Goal: Task Accomplishment & Management: Manage account settings

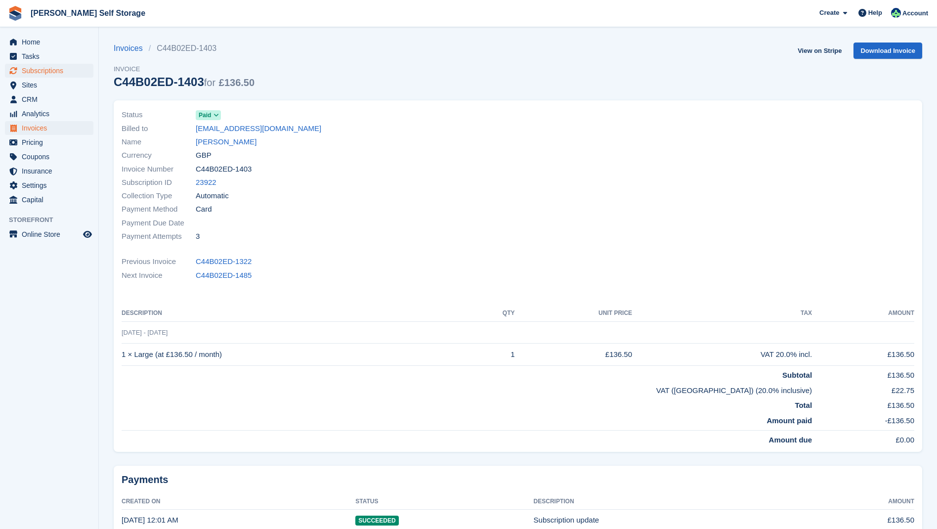
click at [44, 72] on span "Subscriptions" at bounding box center [51, 71] width 59 height 14
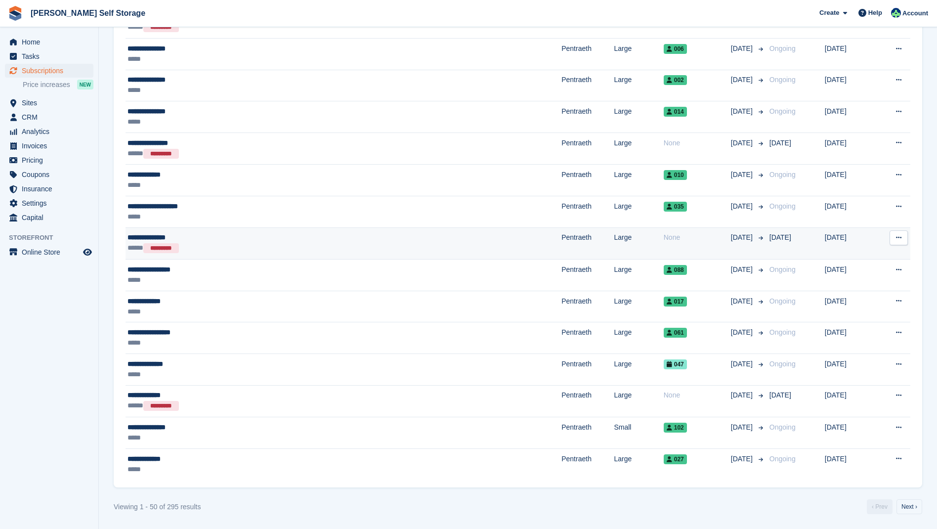
scroll to position [1265, 0]
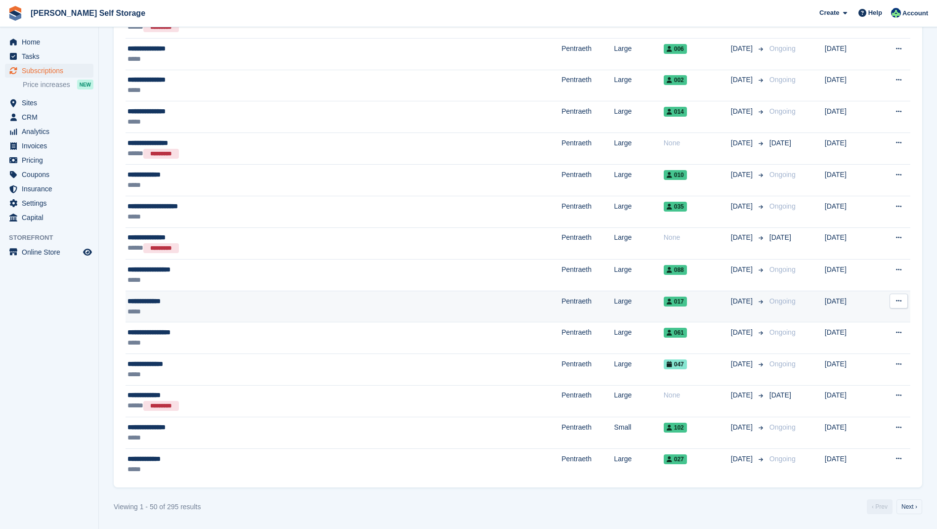
click at [664, 301] on span "017" at bounding box center [675, 302] width 23 height 10
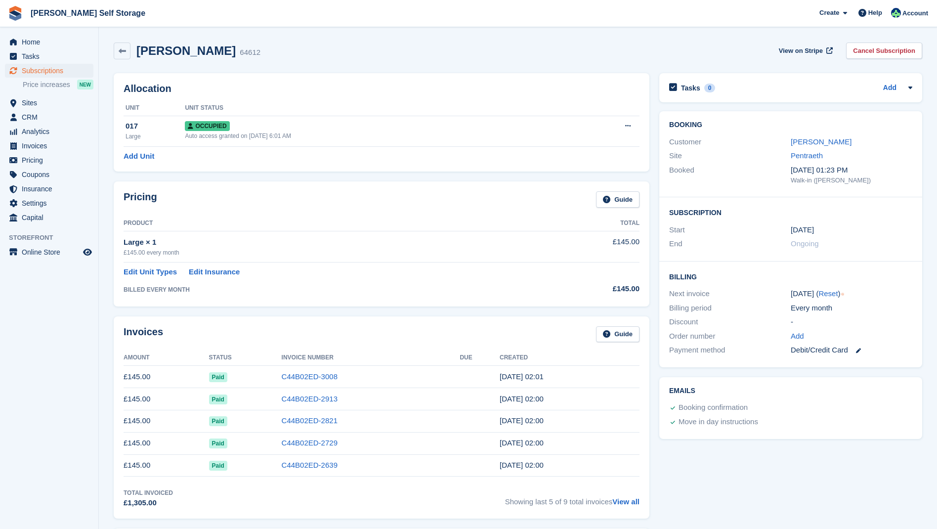
scroll to position [0, 0]
click at [862, 52] on link "Cancel Subscription" at bounding box center [884, 51] width 76 height 16
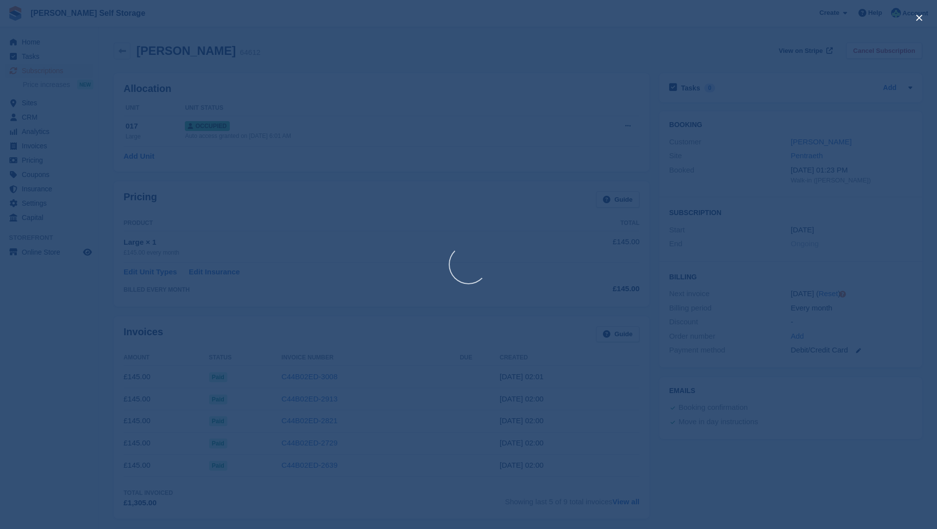
scroll to position [1, 0]
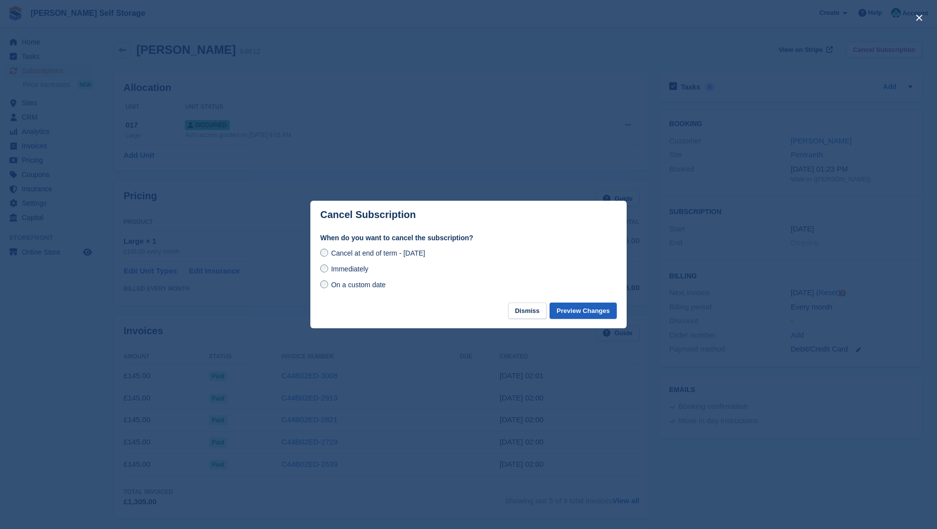
click at [584, 312] on button "Preview Changes" at bounding box center [583, 311] width 67 height 16
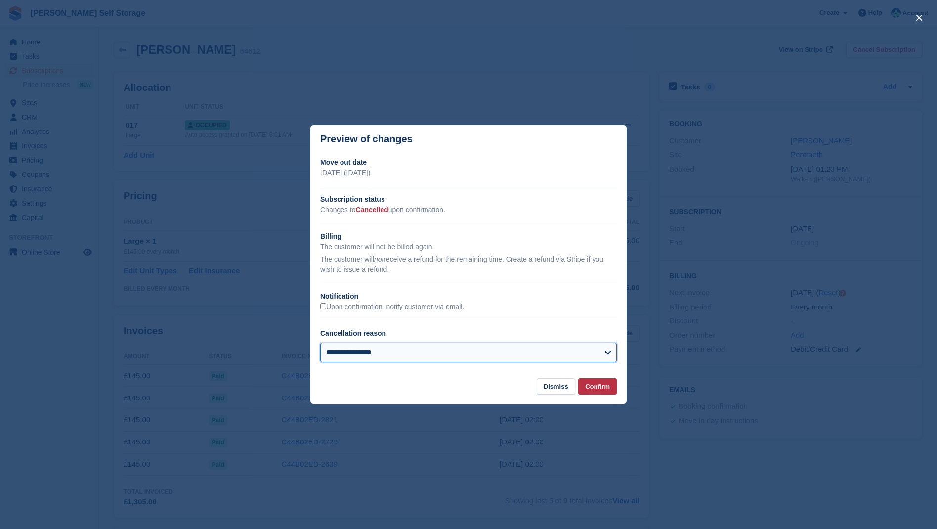
select select "**********"
click at [586, 387] on button "Confirm" at bounding box center [597, 386] width 39 height 16
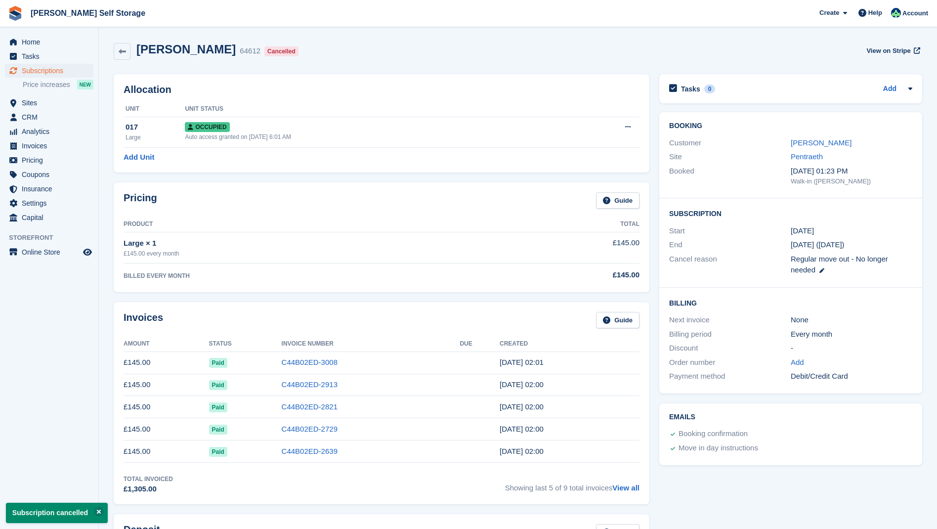
scroll to position [3, 0]
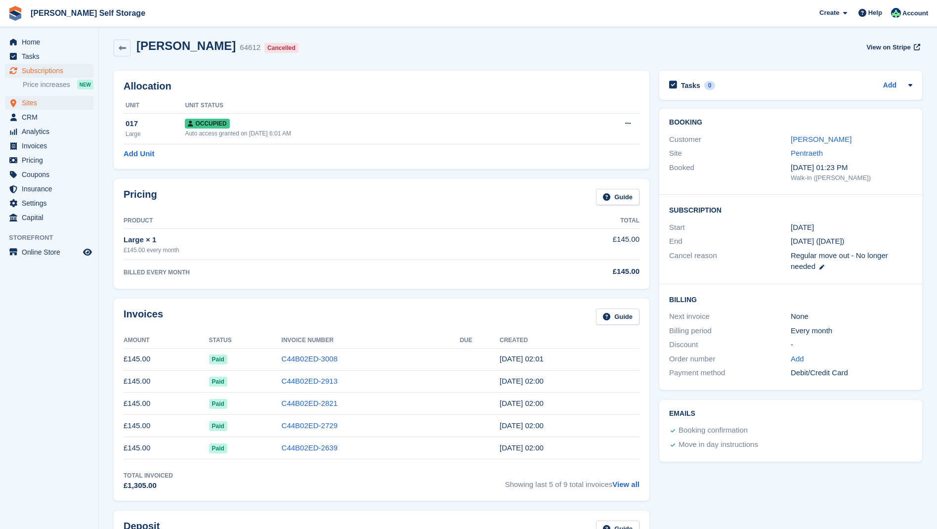
click at [37, 103] on span "Sites" at bounding box center [51, 103] width 59 height 14
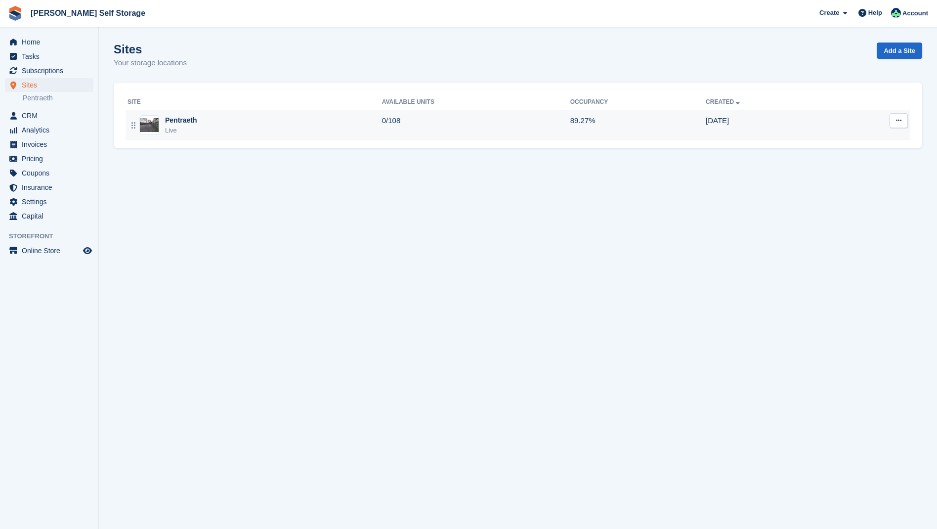
click at [177, 119] on div "Pentraeth" at bounding box center [181, 120] width 32 height 10
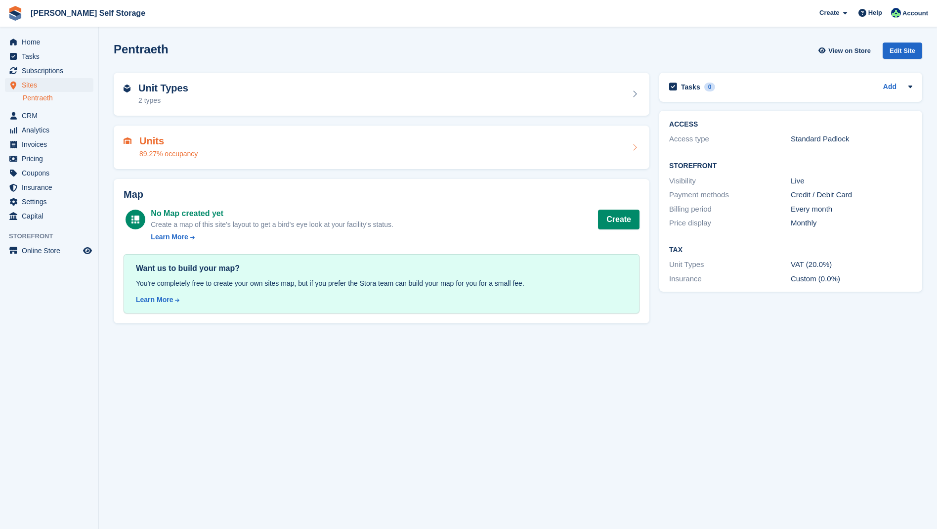
drag, startPoint x: 153, startPoint y: 139, endPoint x: 170, endPoint y: 141, distance: 16.9
click at [153, 139] on h2 "Units" at bounding box center [168, 140] width 58 height 11
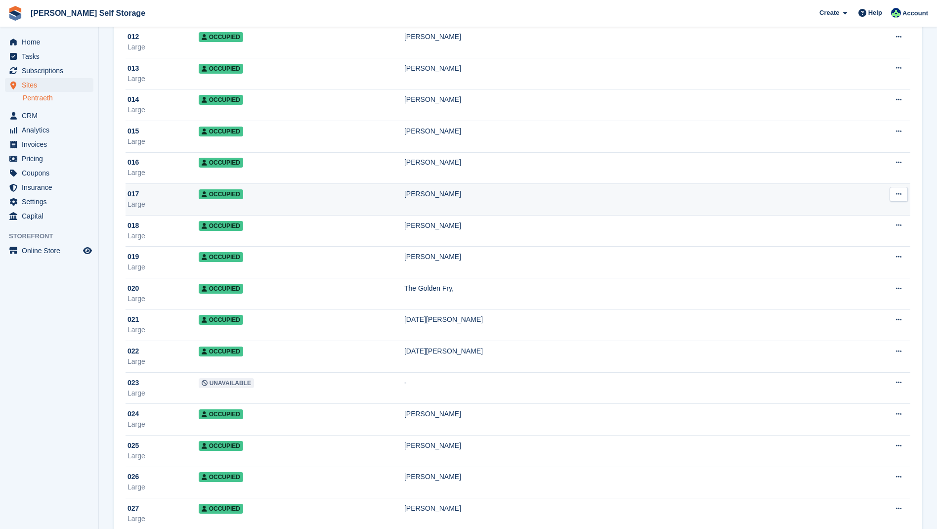
scroll to position [445, 0]
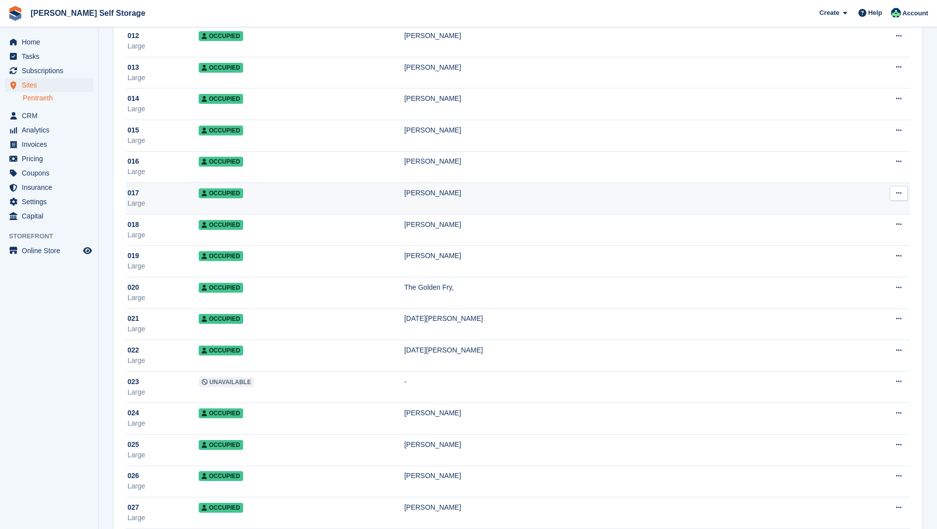
click at [453, 188] on div "[PERSON_NAME]" at bounding box center [619, 193] width 430 height 10
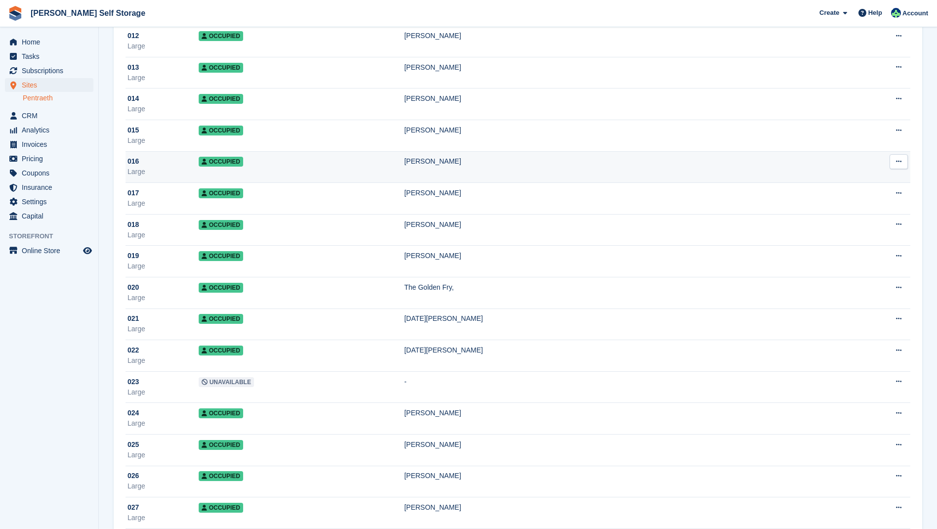
scroll to position [448, 0]
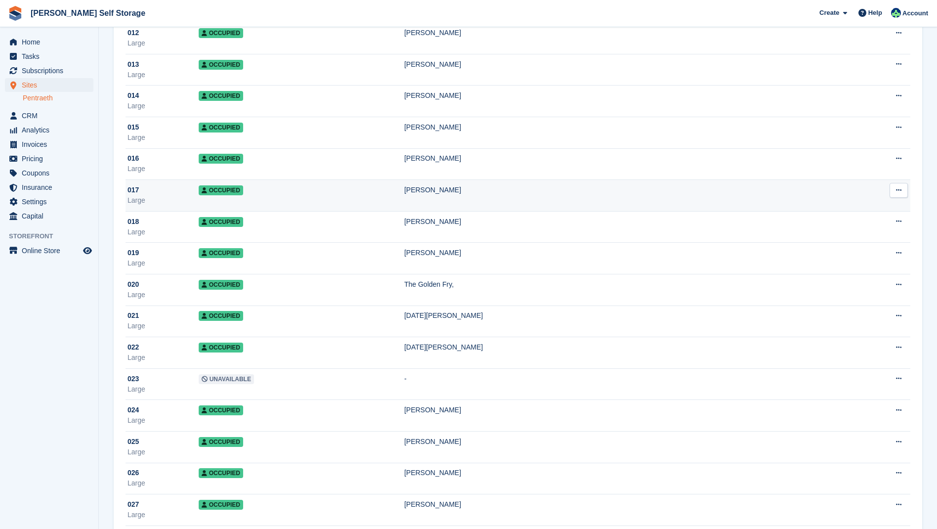
drag, startPoint x: 898, startPoint y: 189, endPoint x: 854, endPoint y: 186, distance: 44.1
click at [898, 189] on icon at bounding box center [898, 190] width 5 height 6
drag, startPoint x: 836, startPoint y: 210, endPoint x: 830, endPoint y: 209, distance: 6.4
click at [836, 210] on p "Edit unit" at bounding box center [861, 209] width 86 height 13
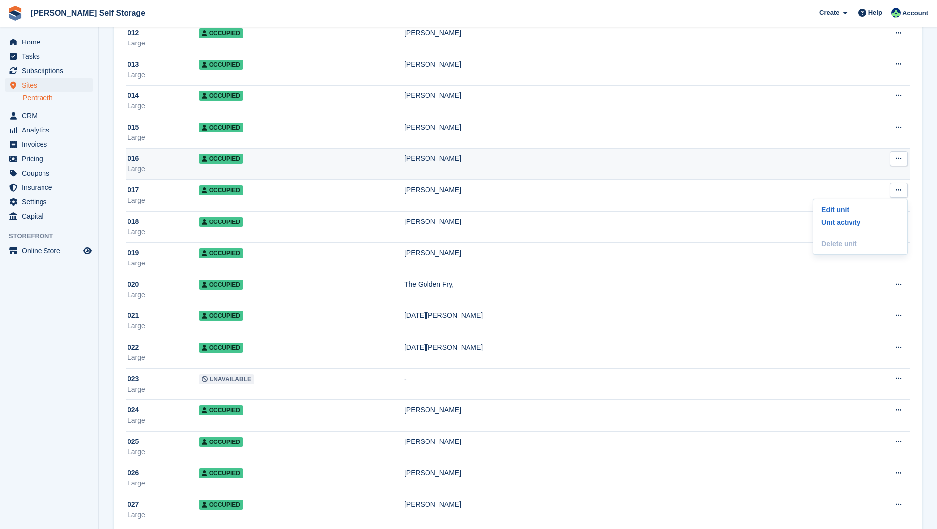
scroll to position [448, 0]
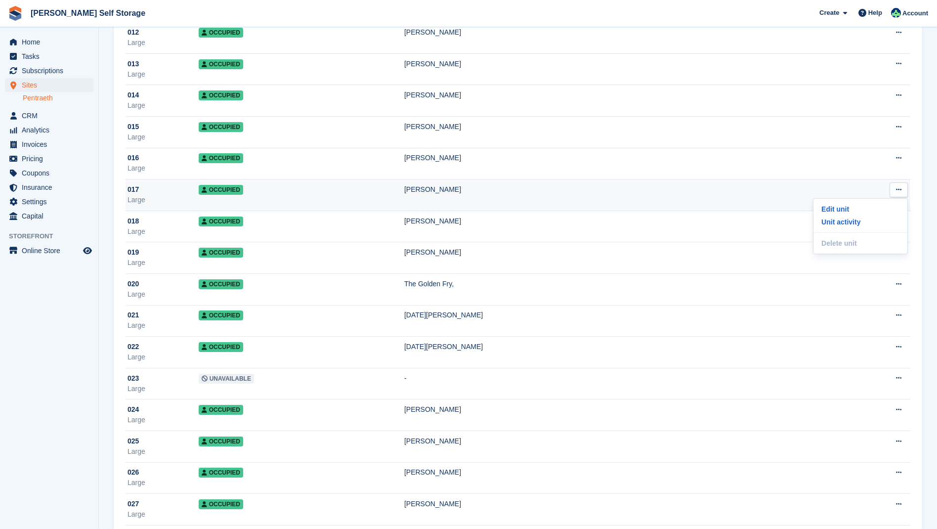
click at [228, 192] on span "Occupied" at bounding box center [221, 190] width 44 height 10
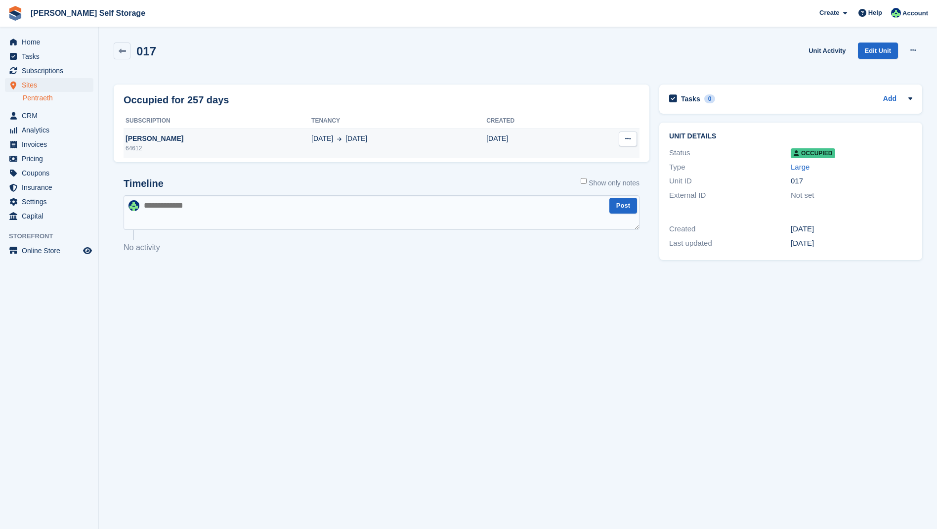
click at [629, 139] on icon at bounding box center [627, 138] width 5 height 6
click at [568, 157] on p "Deallocate" at bounding box center [590, 158] width 86 height 13
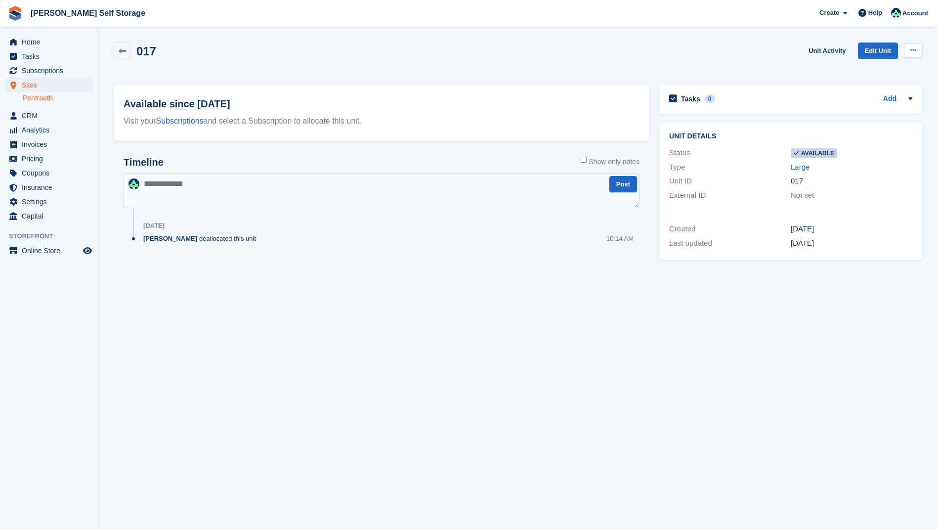
click at [915, 50] on icon at bounding box center [913, 50] width 5 height 6
click at [914, 52] on icon at bounding box center [913, 50] width 5 height 6
click at [124, 50] on icon at bounding box center [122, 50] width 7 height 7
